Goal: Information Seeking & Learning: Learn about a topic

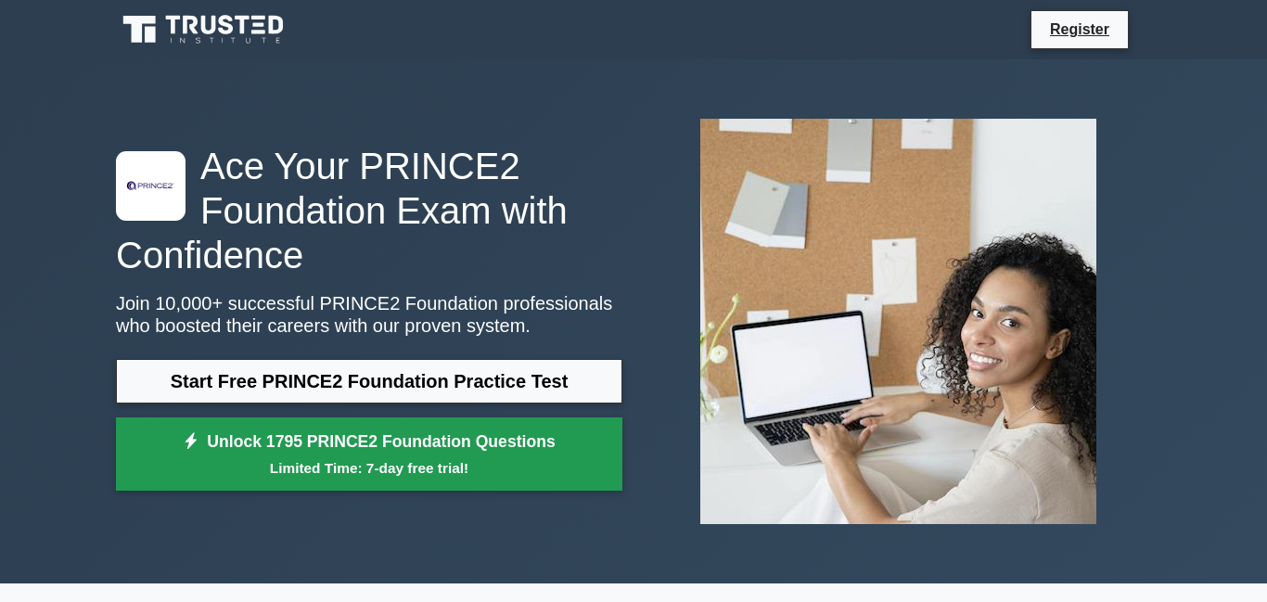
click at [221, 482] on link "Unlock 1795 PRINCE2 Foundation Questions Limited Time: 7-day free trial!" at bounding box center [369, 454] width 506 height 74
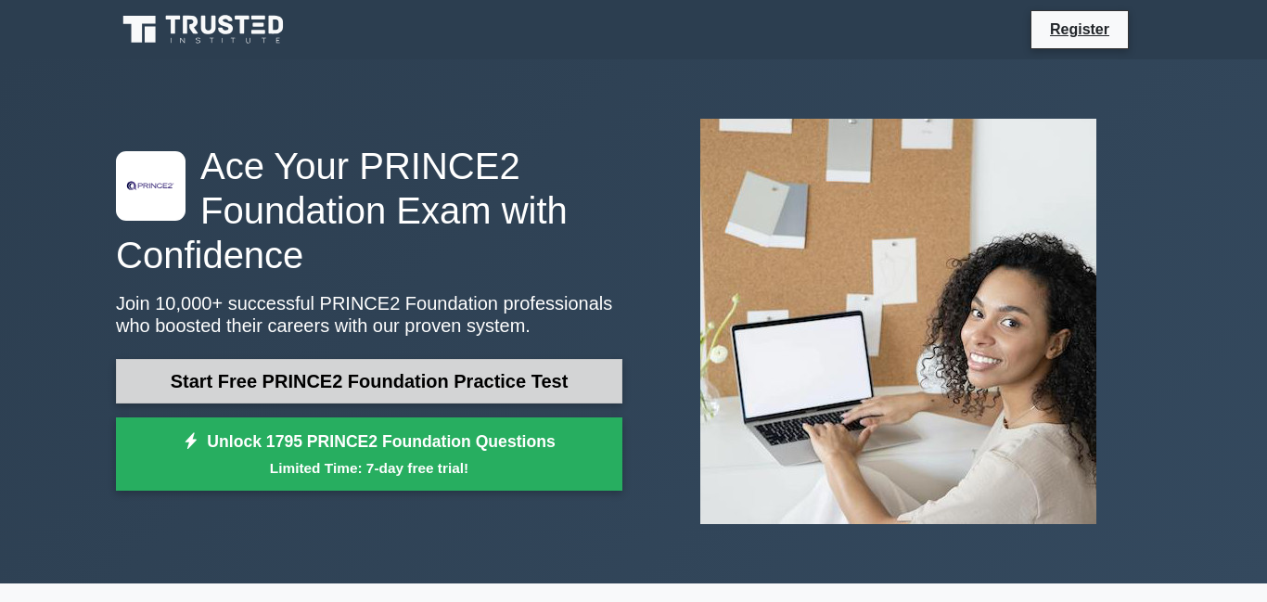
click at [238, 371] on link "Start Free PRINCE2 Foundation Practice Test" at bounding box center [369, 381] width 506 height 45
